Goal: Complete application form: Complete application form

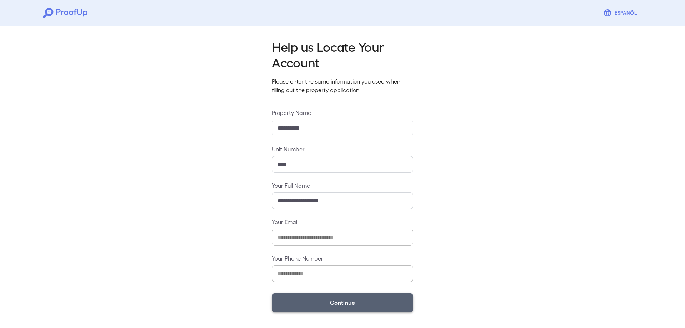
click at [324, 299] on button "Continue" at bounding box center [342, 302] width 141 height 19
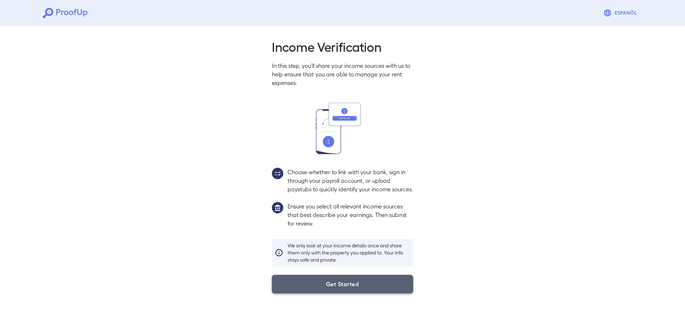
click at [329, 293] on button "Get Started" at bounding box center [342, 284] width 141 height 19
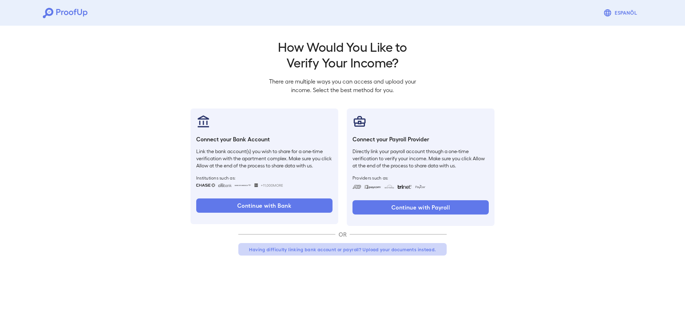
click at [300, 250] on button "Having difficulty linking bank account or payroll? Upload your documents instea…" at bounding box center [342, 249] width 208 height 13
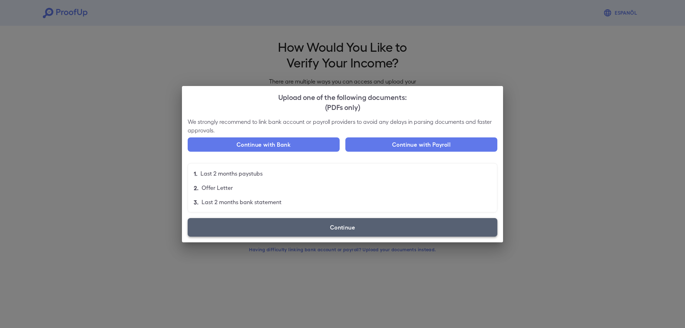
click at [292, 226] on label "Continue" at bounding box center [343, 227] width 310 height 19
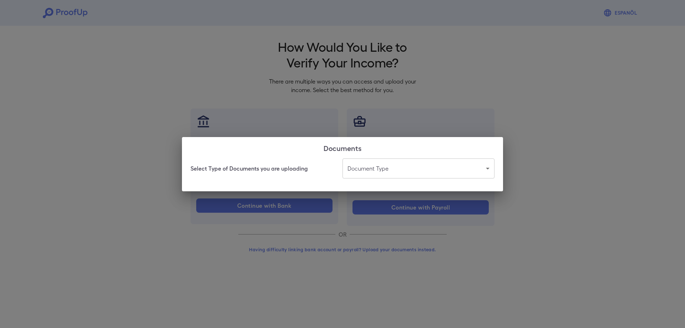
click at [396, 166] on body "Espanõl Go back How Would You Like to Verify Your Income? There are multiple wa…" at bounding box center [342, 136] width 685 height 273
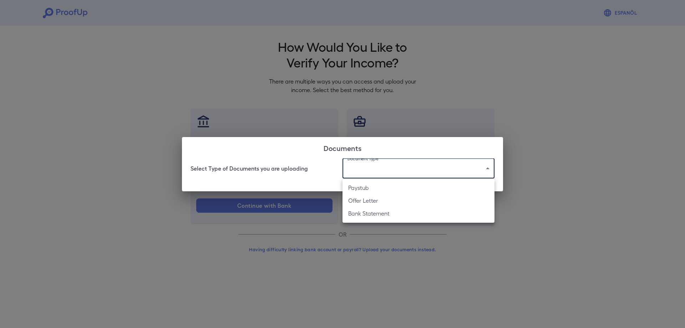
click at [396, 208] on li "Bank Statement" at bounding box center [419, 213] width 152 height 13
type input "**********"
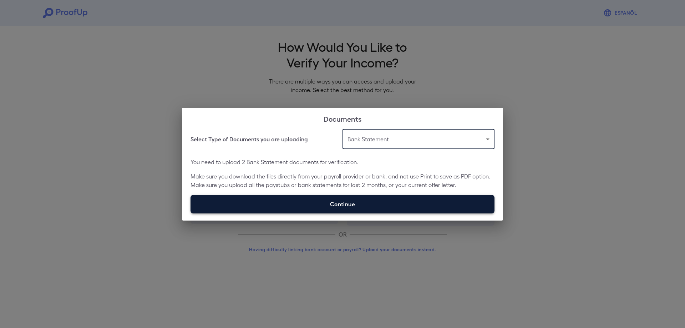
click at [353, 198] on label "Continue" at bounding box center [343, 204] width 304 height 19
click at [191, 213] on input "Continue" at bounding box center [191, 213] width 0 height 0
type input "**********"
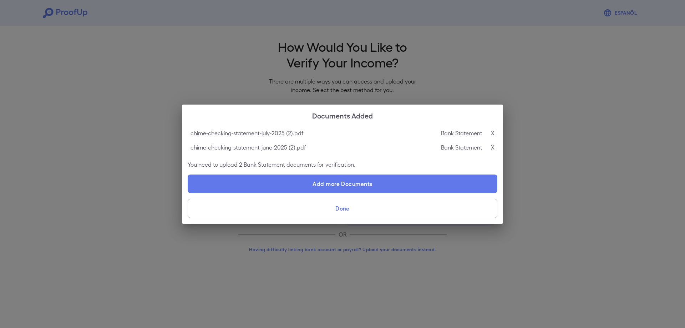
click at [323, 217] on button "Done" at bounding box center [343, 208] width 310 height 19
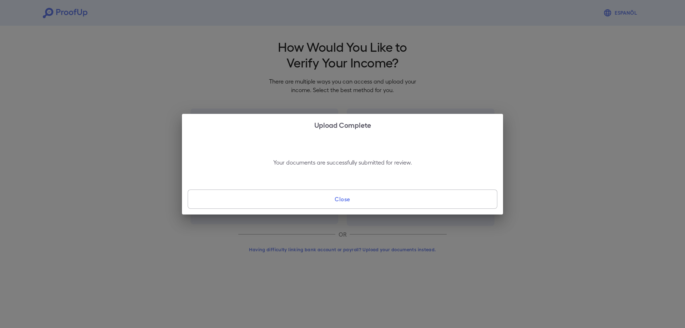
click at [330, 202] on button "Close" at bounding box center [343, 198] width 310 height 19
